Goal: Entertainment & Leisure: Consume media (video, audio)

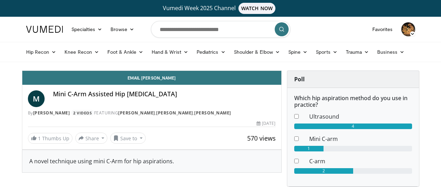
scroll to position [0, 0]
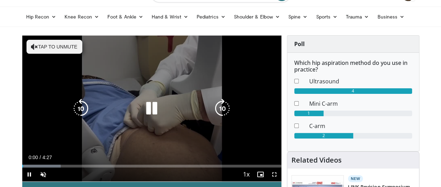
click at [143, 111] on icon "Video Player" at bounding box center [152, 109] width 20 height 20
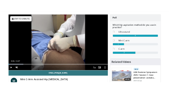
scroll to position [70, 0]
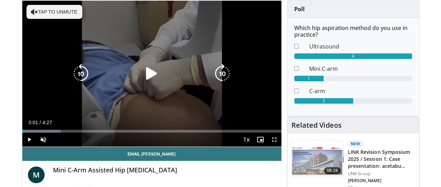
click at [148, 82] on icon "Video Player" at bounding box center [152, 74] width 20 height 20
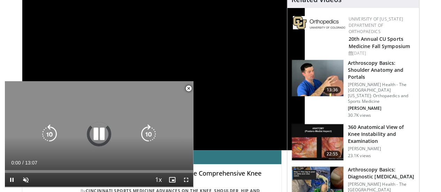
scroll to position [104, 0]
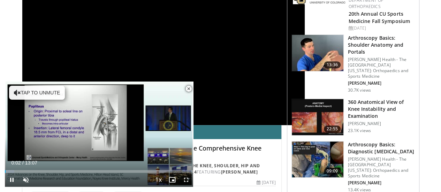
click at [188, 88] on span "Video Player" at bounding box center [188, 89] width 14 height 14
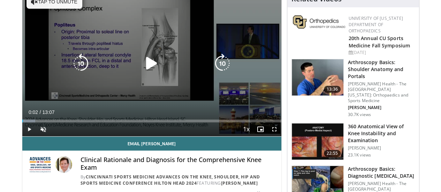
scroll to position [70, 0]
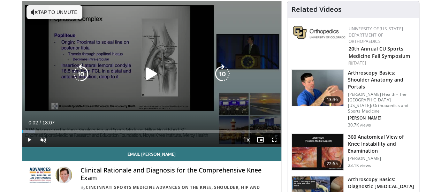
click at [131, 77] on div "Video Player" at bounding box center [151, 74] width 155 height 14
click at [144, 79] on icon "Video Player" at bounding box center [152, 74] width 20 height 20
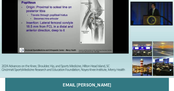
scroll to position [70, 0]
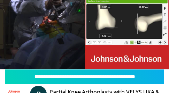
scroll to position [46, 0]
